Goal: Share content: Share content

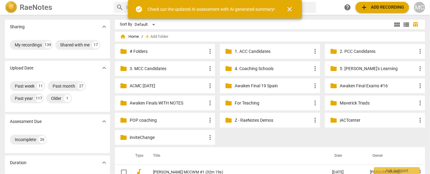
click at [292, 9] on span "close" at bounding box center [289, 9] width 7 height 7
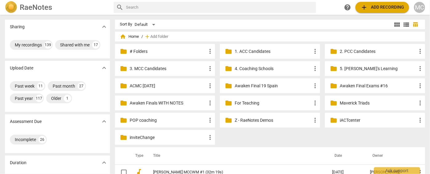
click at [284, 7] on input "text" at bounding box center [220, 7] width 188 height 10
type input "dee"
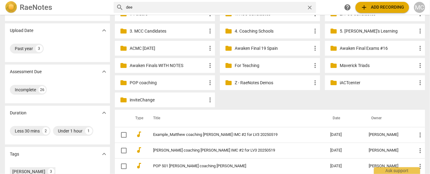
scroll to position [84, 0]
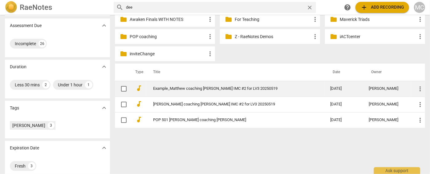
click at [184, 90] on link "Example_Matthew coaching [PERSON_NAME] IMC #2 for LV3 20250519" at bounding box center [230, 89] width 155 height 5
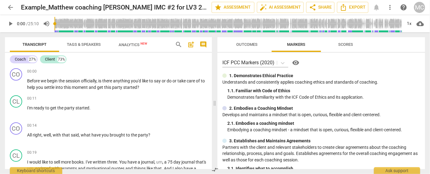
click at [390, 10] on span "more_vert" at bounding box center [389, 7] width 7 height 7
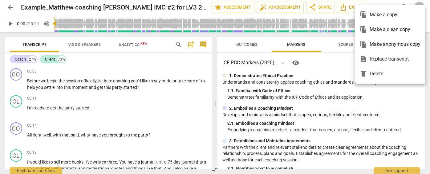
click at [384, 31] on div "file_copy Make a clean copy" at bounding box center [390, 29] width 61 height 15
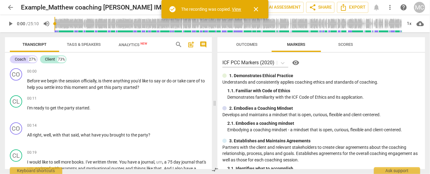
click at [235, 8] on link "View" at bounding box center [236, 9] width 9 height 5
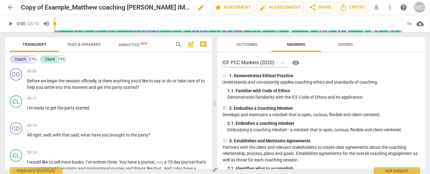
click at [197, 9] on span "edit" at bounding box center [200, 7] width 7 height 7
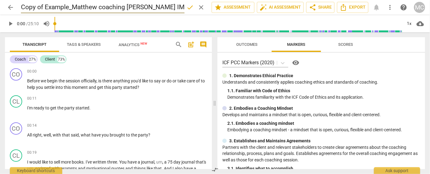
drag, startPoint x: 43, startPoint y: 8, endPoint x: -16, endPoint y: 17, distance: 59.1
click at [0, 0] on html "arrow_back Copy of Example_Matthew coaching Dee IMC #2 for LV3 20250519 done cl…" at bounding box center [215, 0] width 430 height 0
drag, startPoint x: 86, startPoint y: 6, endPoint x: 231, endPoint y: 7, distance: 144.7
click at [222, 8] on div "arrow_back [PERSON_NAME] coaching [PERSON_NAME] IMC #2 for LV3 20250519 done cl…" at bounding box center [215, 8] width 420 height 12
type input "[PERSON_NAME] coaching [PERSON_NAME] - Test AI"
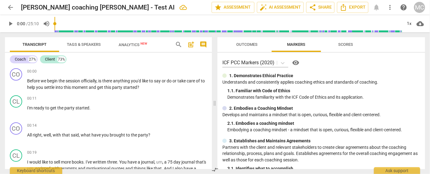
click at [8, 7] on span "arrow_back" at bounding box center [10, 7] width 7 height 7
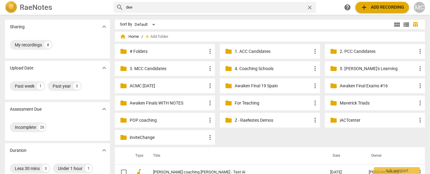
click at [310, 5] on span "close" at bounding box center [309, 7] width 6 height 6
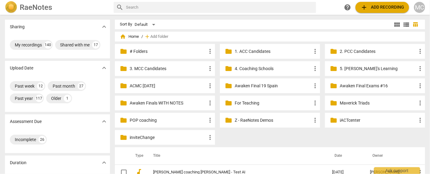
click at [308, 5] on input "text" at bounding box center [220, 7] width 188 height 10
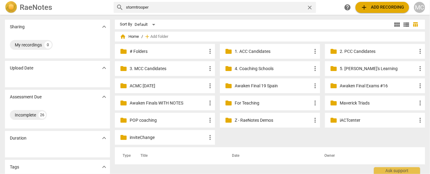
type input "stormtrooper"
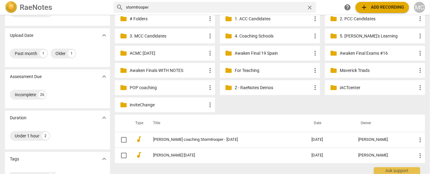
scroll to position [56, 0]
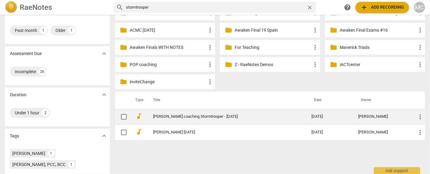
click at [160, 115] on link "[PERSON_NAME] coaching Stormtrooper - [DATE]" at bounding box center [221, 117] width 136 height 5
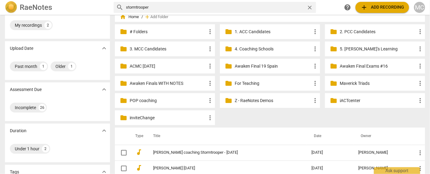
scroll to position [0, 0]
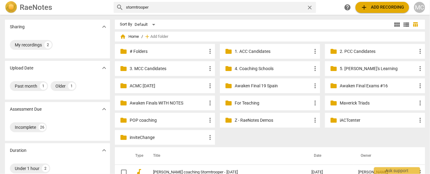
click at [309, 7] on span "close" at bounding box center [309, 7] width 6 height 6
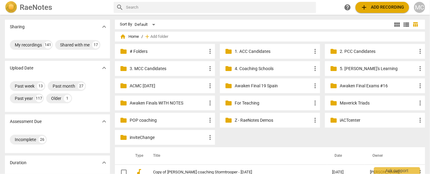
click at [259, 8] on input "text" at bounding box center [220, 7] width 188 height 10
type input "dee"
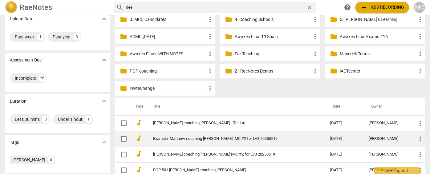
scroll to position [56, 0]
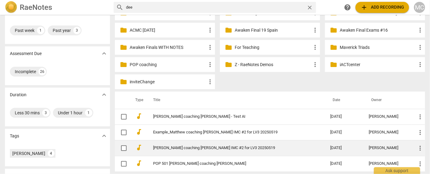
click at [179, 143] on td "[PERSON_NAME] coaching [PERSON_NAME] IMC #2 for LV3 20250519" at bounding box center [236, 148] width 180 height 16
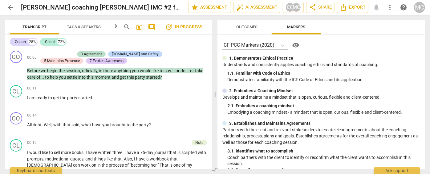
click at [9, 6] on span "arrow_back" at bounding box center [10, 7] width 7 height 7
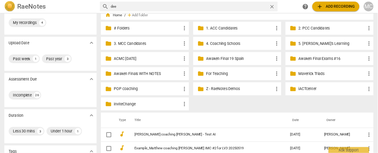
scroll to position [28, 0]
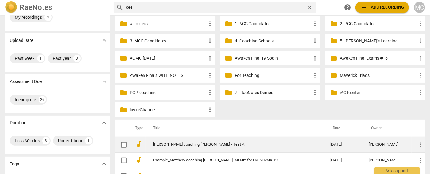
click at [180, 143] on link "[PERSON_NAME] coaching [PERSON_NAME] - Test AI" at bounding box center [230, 145] width 155 height 5
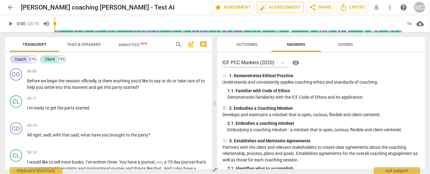
click at [269, 9] on span "auto_fix_high AI Assessment" at bounding box center [280, 7] width 41 height 7
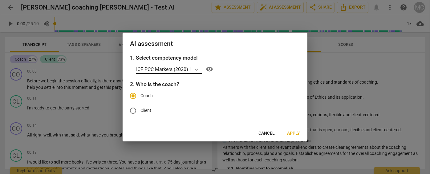
click at [195, 71] on icon at bounding box center [196, 70] width 6 height 6
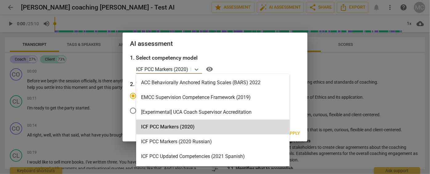
click at [176, 128] on div "ICF PCC Markers (2020)" at bounding box center [212, 127] width 153 height 15
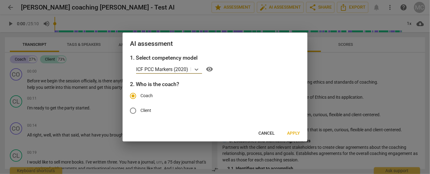
click at [292, 134] on span "Apply" at bounding box center [293, 134] width 13 height 6
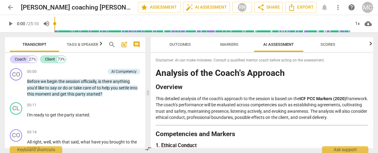
drag, startPoint x: 189, startPoint y: 95, endPoint x: 145, endPoint y: 91, distance: 44.2
click at [146, 91] on span at bounding box center [148, 92] width 4 height 121
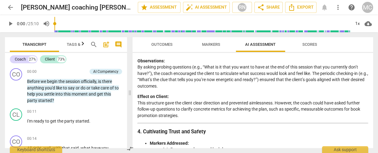
scroll to position [370, 0]
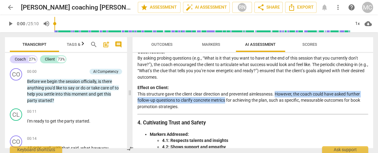
drag, startPoint x: 277, startPoint y: 93, endPoint x: 225, endPoint y: 99, distance: 52.7
click at [225, 99] on p "Effect on Client: This structure gave the client clear direction and prevented …" at bounding box center [253, 97] width 231 height 25
click at [210, 98] on p "Effect on Client: This structure gave the client clear direction and prevented …" at bounding box center [253, 97] width 231 height 25
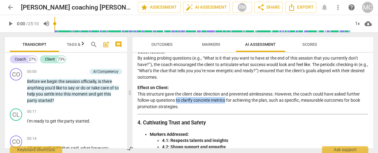
drag, startPoint x: 176, startPoint y: 100, endPoint x: 226, endPoint y: 102, distance: 49.9
click at [226, 102] on p "Effect on Client: This structure gave the client clear direction and prevented …" at bounding box center [253, 97] width 231 height 25
click at [247, 94] on p "Effect on Client: This structure gave the client clear direction and prevented …" at bounding box center [253, 97] width 231 height 25
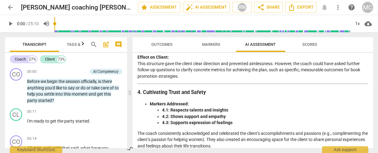
scroll to position [394, 0]
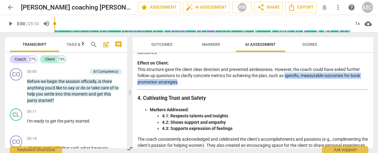
drag, startPoint x: 286, startPoint y: 76, endPoint x: 177, endPoint y: 83, distance: 109.3
click at [177, 83] on p "Effect on Client: This structure gave the client clear direction and prevented …" at bounding box center [253, 72] width 231 height 25
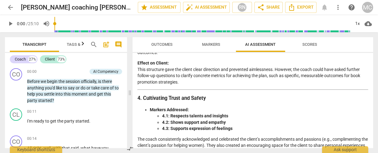
click at [182, 80] on p "Effect on Client: This structure gave the client clear direction and prevented …" at bounding box center [253, 72] width 231 height 25
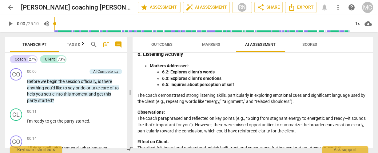
scroll to position [714, 0]
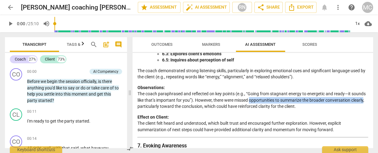
drag, startPoint x: 365, startPoint y: 104, endPoint x: 250, endPoint y: 107, distance: 114.9
click at [250, 107] on p "Observations: The coach paraphrased and reflected on key points (e.g., “Going f…" at bounding box center [253, 97] width 231 height 25
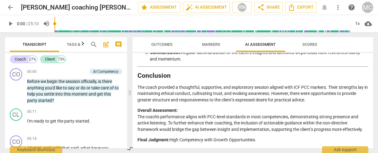
scroll to position [1122, 0]
drag, startPoint x: 170, startPoint y: 139, endPoint x: 270, endPoint y: 142, distance: 100.8
click at [270, 142] on p "Final Judgment: High Competency with Growth Opportunities." at bounding box center [253, 140] width 231 height 6
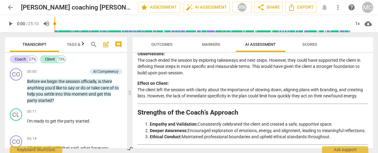
scroll to position [975, 0]
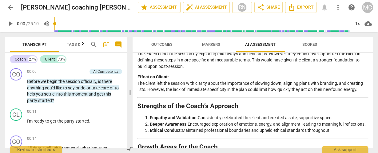
click at [149, 46] on span "Outcomes" at bounding box center [162, 45] width 36 height 8
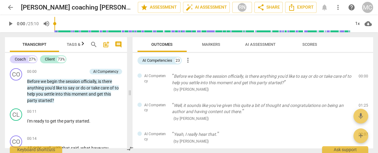
click at [259, 45] on span "AI Assessment" at bounding box center [260, 44] width 30 height 5
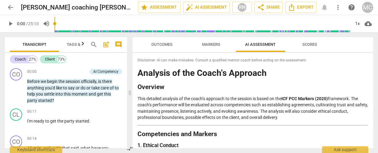
click at [11, 4] on span "arrow_back" at bounding box center [10, 7] width 7 height 7
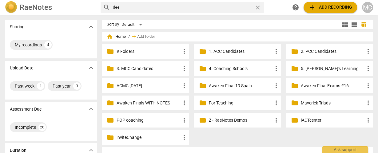
click at [258, 9] on span "close" at bounding box center [258, 7] width 6 height 6
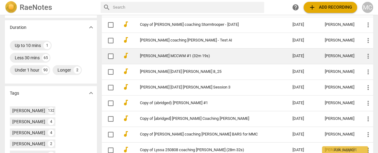
scroll to position [172, 0]
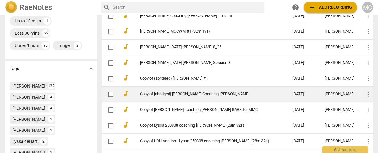
click at [177, 92] on link "Copy of [abridged] [PERSON_NAME] Coaching [PERSON_NAME]" at bounding box center [205, 94] width 131 height 5
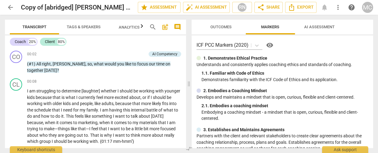
click at [330, 29] on span "AI Assessment" at bounding box center [320, 27] width 30 height 5
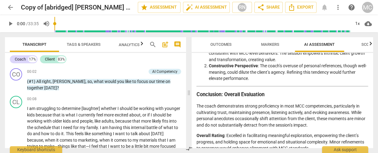
scroll to position [1110, 0]
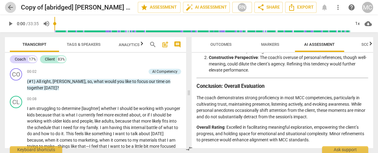
click at [7, 7] on span "arrow_back" at bounding box center [10, 7] width 7 height 7
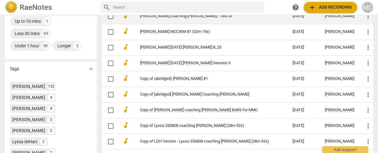
scroll to position [197, 0]
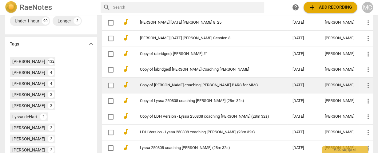
click at [160, 84] on link "Copy of [PERSON_NAME] coaching [PERSON_NAME] BARS for MMC" at bounding box center [205, 85] width 131 height 5
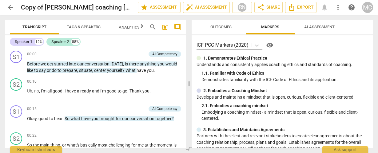
click at [313, 23] on span "AI Assessment" at bounding box center [319, 27] width 45 height 8
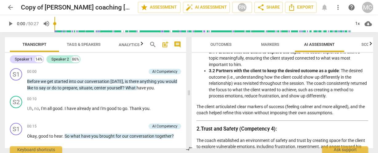
scroll to position [123, 0]
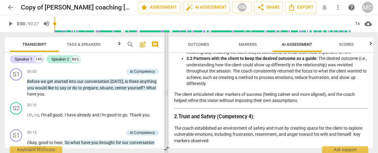
drag, startPoint x: 189, startPoint y: 88, endPoint x: 154, endPoint y: 88, distance: 34.8
click at [165, 89] on span at bounding box center [167, 92] width 4 height 121
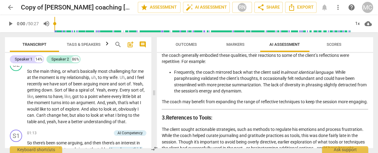
scroll to position [634, 0]
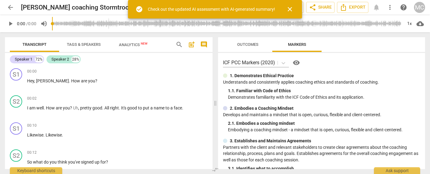
click at [392, 10] on span "more_vert" at bounding box center [389, 7] width 7 height 7
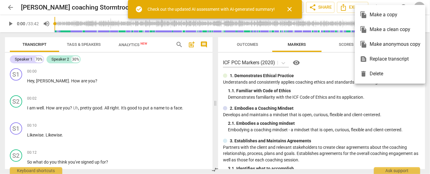
click at [384, 30] on div "file_copy Make a clean copy" at bounding box center [390, 29] width 61 height 15
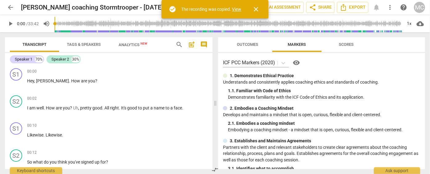
click at [233, 8] on link "View" at bounding box center [236, 9] width 9 height 5
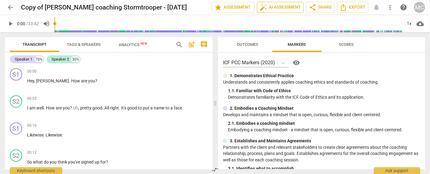
click at [286, 7] on span "auto_fix_high AI Assessment" at bounding box center [280, 7] width 41 height 7
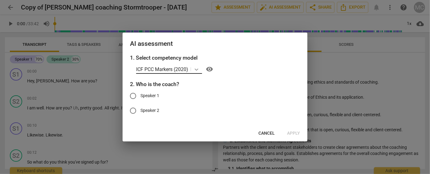
click at [194, 67] on div at bounding box center [196, 69] width 11 height 9
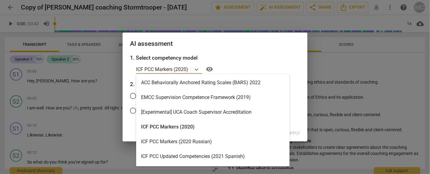
click at [169, 127] on div "ICF PCC Markers (2020)" at bounding box center [212, 127] width 153 height 15
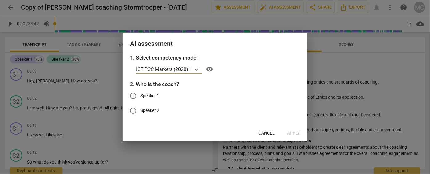
click at [142, 111] on span "Speaker 2" at bounding box center [149, 110] width 19 height 6
click at [140, 111] on input "Speaker 2" at bounding box center [133, 110] width 15 height 15
radio input "true"
click at [296, 134] on span "Apply" at bounding box center [293, 134] width 13 height 6
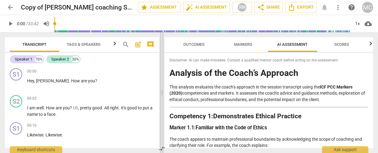
drag, startPoint x: 191, startPoint y: 91, endPoint x: 153, endPoint y: 89, distance: 37.9
click at [160, 89] on span at bounding box center [162, 92] width 4 height 121
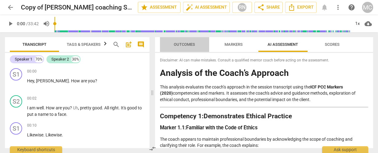
click at [181, 43] on span "Outcomes" at bounding box center [184, 44] width 21 height 5
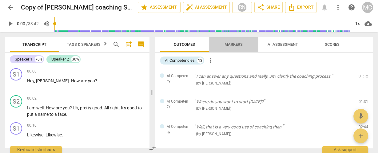
click at [228, 44] on span "Markers" at bounding box center [234, 44] width 18 height 5
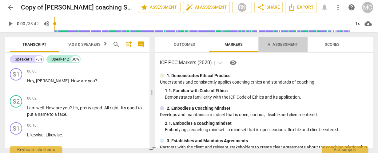
click at [285, 46] on span "AI Assessment" at bounding box center [283, 44] width 30 height 5
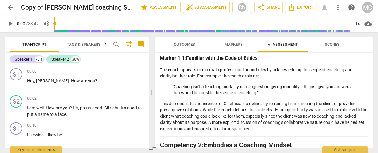
scroll to position [74, 0]
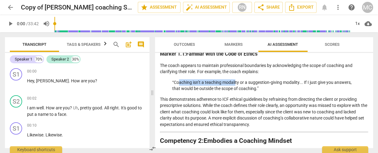
drag, startPoint x: 180, startPoint y: 83, endPoint x: 236, endPoint y: 78, distance: 56.5
click at [219, 85] on p "“Coaching isn’t a teaching modality or a suggestion-giving modality... If I jus…" at bounding box center [264, 85] width 184 height 13
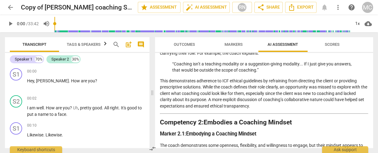
scroll to position [99, 0]
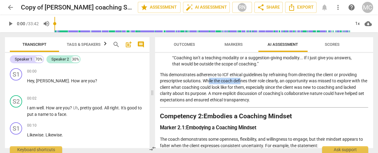
drag, startPoint x: 209, startPoint y: 81, endPoint x: 243, endPoint y: 80, distance: 33.9
click at [243, 80] on p "This demonstrates adherence to ICF ethical guidelines by refraining from direct…" at bounding box center [264, 88] width 208 height 32
drag, startPoint x: 300, startPoint y: 81, endPoint x: 324, endPoint y: 83, distance: 24.1
click at [324, 83] on p "This demonstrates adherence to ICF ethical guidelines by refraining from direct…" at bounding box center [264, 88] width 208 height 32
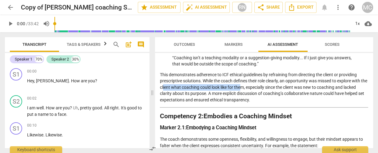
drag, startPoint x: 171, startPoint y: 86, endPoint x: 248, endPoint y: 88, distance: 77.0
click at [248, 88] on p "This demonstrates adherence to ICF ethical guidelines by refraining from direct…" at bounding box center [264, 88] width 208 height 32
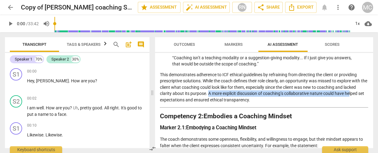
drag, startPoint x: 208, startPoint y: 94, endPoint x: 351, endPoint y: 93, distance: 142.9
click at [351, 93] on p "This demonstrates adherence to ICF ethical guidelines by refraining from direct…" at bounding box center [264, 88] width 208 height 32
click at [211, 91] on p "This demonstrates adherence to ICF ethical guidelines by refraining from direct…" at bounding box center [264, 88] width 208 height 32
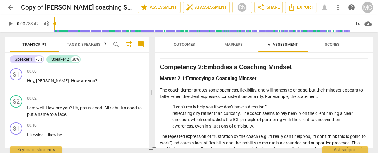
scroll to position [172, 0]
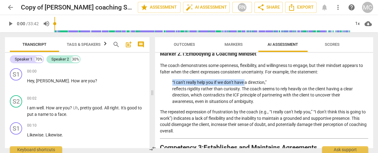
drag, startPoint x: 172, startPoint y: 82, endPoint x: 246, endPoint y: 83, distance: 73.6
click at [246, 83] on p "“I can’t really help you if we don’t have a direction,” reflects rigidity rathe…" at bounding box center [264, 91] width 184 height 25
click at [233, 89] on p "“I can’t really help you if we don’t have a direction,” reflects rigidity rathe…" at bounding box center [264, 91] width 184 height 25
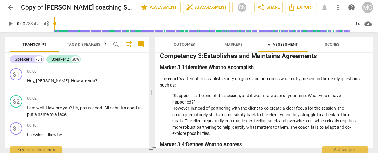
scroll to position [271, 0]
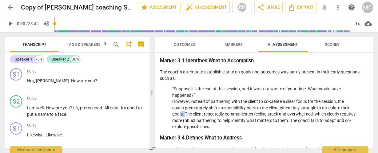
click at [181, 113] on p "“Suppose it’s the end of this session, and it wasn’t a waste of your time. What…" at bounding box center [264, 108] width 184 height 44
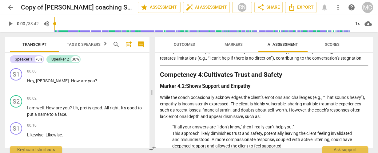
scroll to position [419, 0]
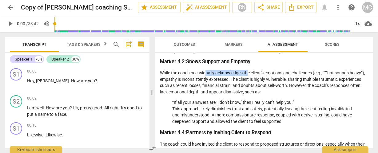
drag, startPoint x: 205, startPoint y: 72, endPoint x: 249, endPoint y: 75, distance: 43.6
click at [249, 75] on p "While the coach occasionally acknowledges the client’s emotions and challenges …" at bounding box center [264, 82] width 208 height 25
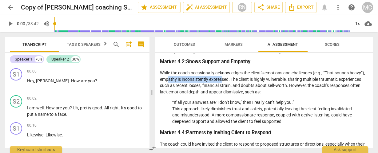
drag, startPoint x: 185, startPoint y: 80, endPoint x: 239, endPoint y: 80, distance: 54.2
click at [239, 80] on p "While the coach occasionally acknowledges the client’s emotions and challenges …" at bounding box center [264, 82] width 208 height 25
click at [243, 80] on p "While the coach occasionally acknowledges the client’s emotions and challenges …" at bounding box center [264, 82] width 208 height 25
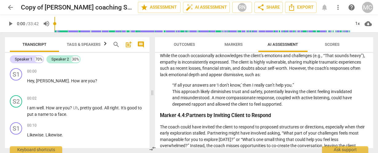
scroll to position [443, 0]
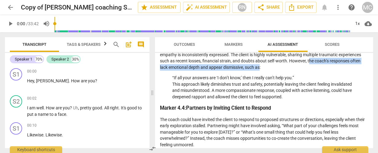
drag, startPoint x: 334, startPoint y: 61, endPoint x: 292, endPoint y: 68, distance: 42.3
click at [292, 68] on p "While the coach occasionally acknowledges the client’s emotions and challenges …" at bounding box center [264, 57] width 208 height 25
click at [278, 68] on p "While the coach occasionally acknowledges the client’s emotions and challenges …" at bounding box center [264, 57] width 208 height 25
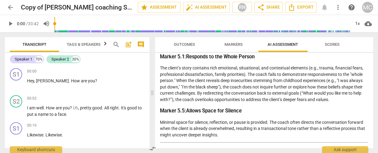
scroll to position [591, 0]
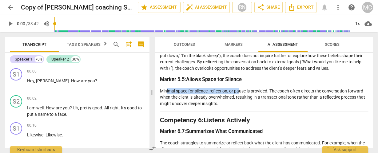
drag, startPoint x: 166, startPoint y: 91, endPoint x: 241, endPoint y: 88, distance: 74.6
click at [241, 88] on p "Minimal space for silence, reflection, or pause is provided. The coach often di…" at bounding box center [264, 97] width 208 height 19
click at [218, 91] on p "Minimal space for silence, reflection, or pause is provided. The coach often di…" at bounding box center [264, 97] width 208 height 19
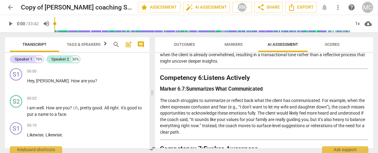
scroll to position [641, 0]
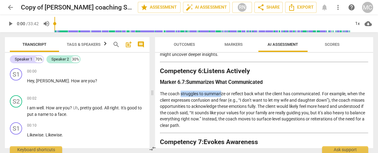
drag, startPoint x: 181, startPoint y: 93, endPoint x: 221, endPoint y: 92, distance: 40.3
click at [221, 92] on p "The coach struggles to summarize or reflect back what the client has communicat…" at bounding box center [264, 110] width 208 height 38
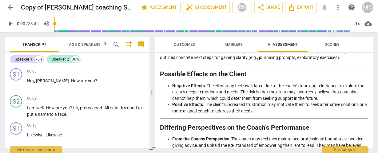
scroll to position [838, 0]
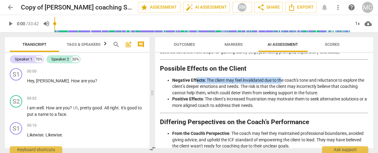
drag, startPoint x: 196, startPoint y: 78, endPoint x: 282, endPoint y: 76, distance: 85.6
click at [282, 77] on li "Negative Effects : The client may feel invalidated due to the coach’s tone and …" at bounding box center [270, 86] width 196 height 19
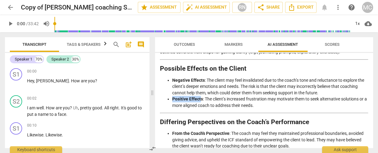
drag, startPoint x: 171, startPoint y: 98, endPoint x: 200, endPoint y: 98, distance: 29.3
click at [200, 98] on ul "Negative Effects : The client may feel invalidated due to the coach’s tone and …" at bounding box center [264, 93] width 208 height 32
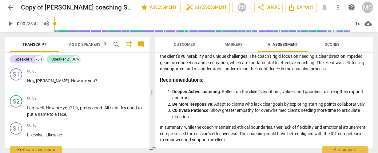
scroll to position [996, 0]
click at [254, 62] on p "The coach demonstrated some adherence to the ICF competencies , such as clarify…" at bounding box center [264, 57] width 208 height 32
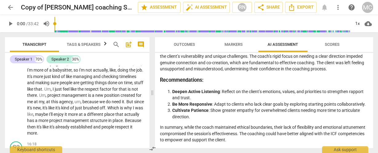
scroll to position [278, 0]
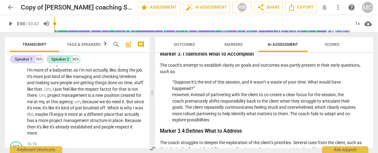
click at [53, 35] on div "Transcript Tags & Speakers Analytics New search post_add comment Speaker 1 70% …" at bounding box center [76, 92] width 152 height 121
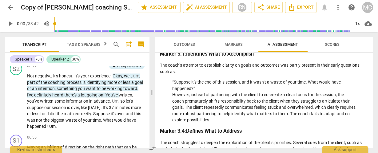
scroll to position [843, 0]
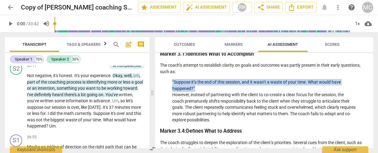
drag, startPoint x: 200, startPoint y: 88, endPoint x: 170, endPoint y: 81, distance: 31.3
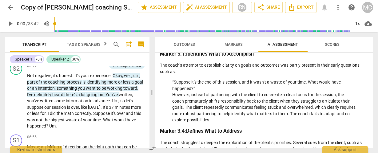
click at [195, 94] on p "“Suppose it’s the end of this session, and it wasn’t a waste of your time. What…" at bounding box center [264, 101] width 184 height 44
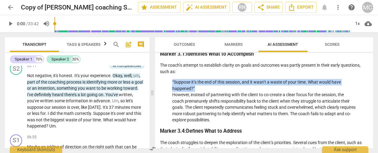
drag, startPoint x: 196, startPoint y: 87, endPoint x: 167, endPoint y: 81, distance: 29.3
click at [206, 89] on p "“Suppose it’s the end of this session, and it wasn’t a waste of your time. What…" at bounding box center [264, 101] width 184 height 44
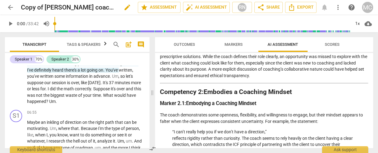
scroll to position [123, 0]
click at [7, 8] on span "arrow_back" at bounding box center [10, 7] width 7 height 7
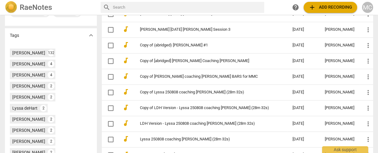
scroll to position [246, 0]
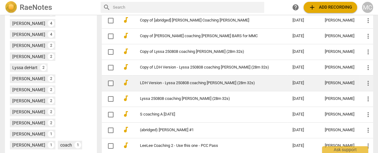
click at [185, 85] on td "LDH Version - Lyssa 250808 coaching [PERSON_NAME] (28m 32s)" at bounding box center [210, 83] width 155 height 16
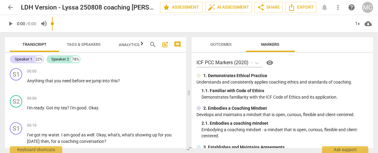
click at [11, 6] on span "arrow_back" at bounding box center [10, 7] width 7 height 7
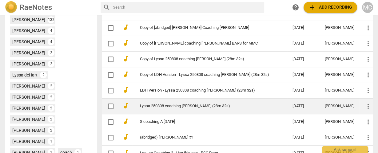
scroll to position [246, 0]
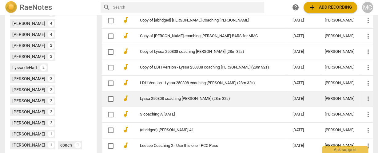
click at [178, 97] on link "Lyssa 250808 coaching [PERSON_NAME] (28m 32s)" at bounding box center [205, 99] width 131 height 5
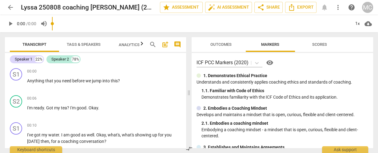
click at [339, 7] on span "more_vert" at bounding box center [338, 7] width 7 height 7
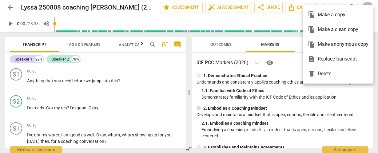
click at [334, 30] on div "file_copy Make a clean copy" at bounding box center [338, 29] width 61 height 15
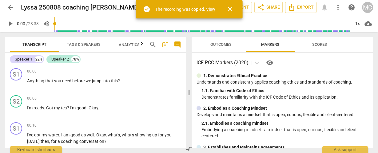
click at [213, 10] on link "View" at bounding box center [210, 9] width 9 height 5
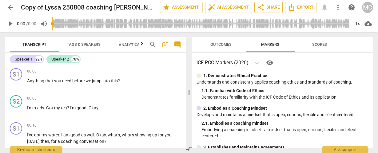
click at [273, 12] on button "share Share" at bounding box center [269, 7] width 28 height 11
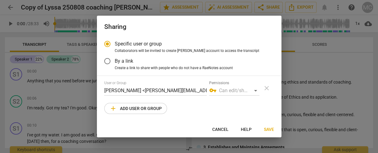
radio input "false"
click at [124, 59] on span "By a link" at bounding box center [124, 61] width 18 height 7
click at [115, 59] on input "By a link" at bounding box center [107, 61] width 15 height 15
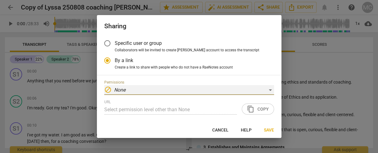
click at [164, 91] on div "block None" at bounding box center [189, 90] width 170 height 10
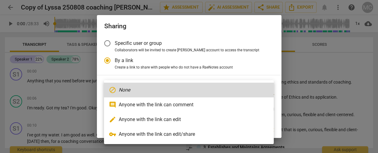
click at [156, 118] on li "edit Anyone with the link can edit" at bounding box center [189, 119] width 170 height 15
radio input "false"
type input "https://app.raenotes.com/meeting/41408c0526454b6db51ab3eb546285a7"
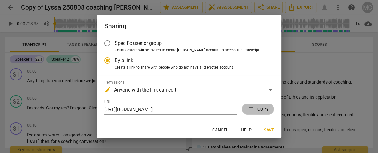
click at [261, 111] on span "content_copy Copy" at bounding box center [258, 109] width 22 height 7
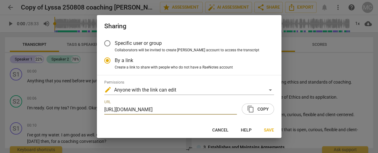
click at [270, 132] on span "Save" at bounding box center [269, 130] width 10 height 6
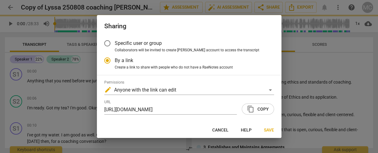
radio input "false"
